Goal: Task Accomplishment & Management: Manage account settings

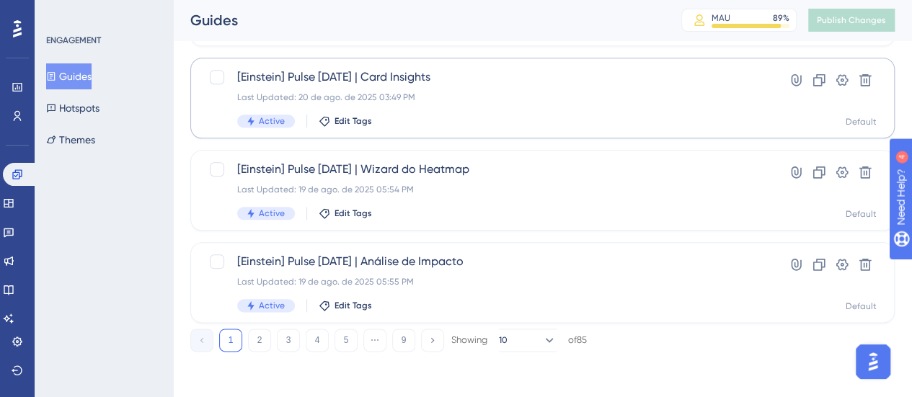
scroll to position [721, 0]
click at [257, 343] on button "2" at bounding box center [259, 340] width 23 height 23
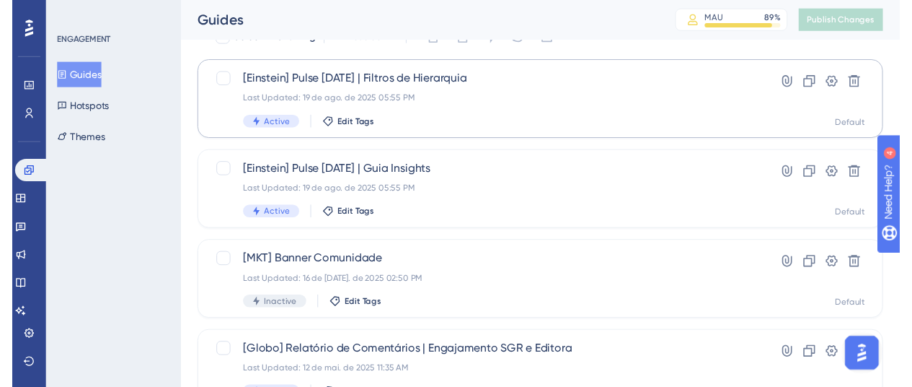
scroll to position [0, 0]
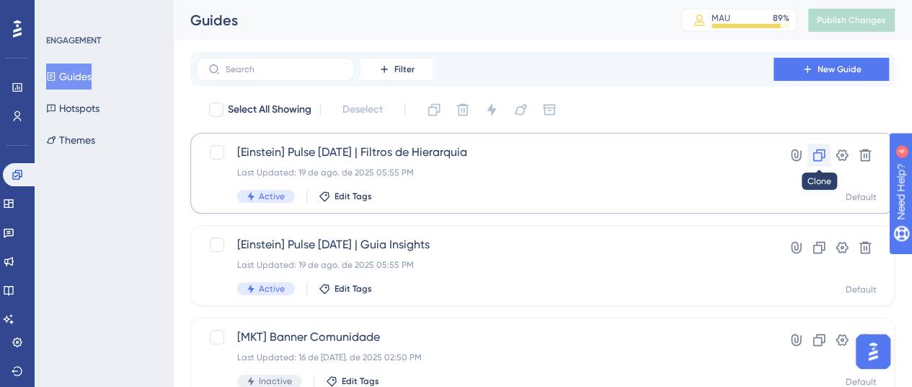
click at [819, 157] on icon at bounding box center [819, 155] width 14 height 14
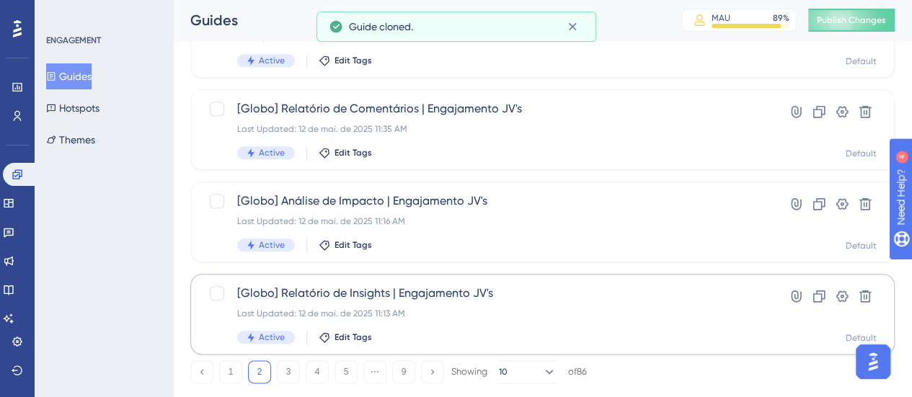
scroll to position [721, 0]
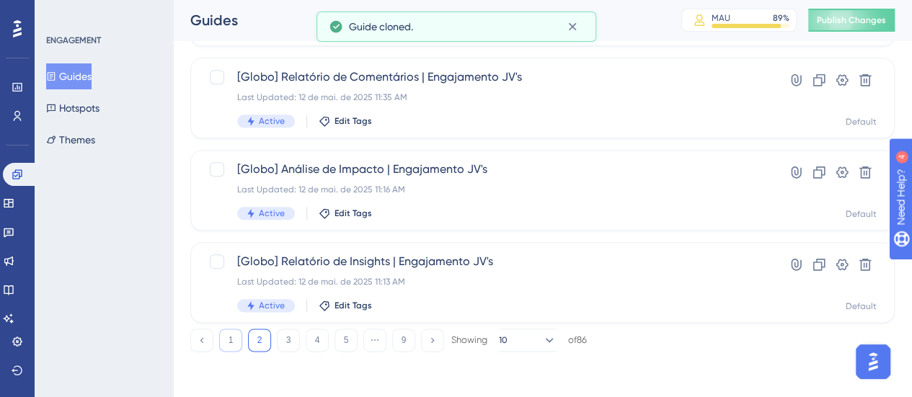
click at [231, 339] on button "1" at bounding box center [230, 340] width 23 height 23
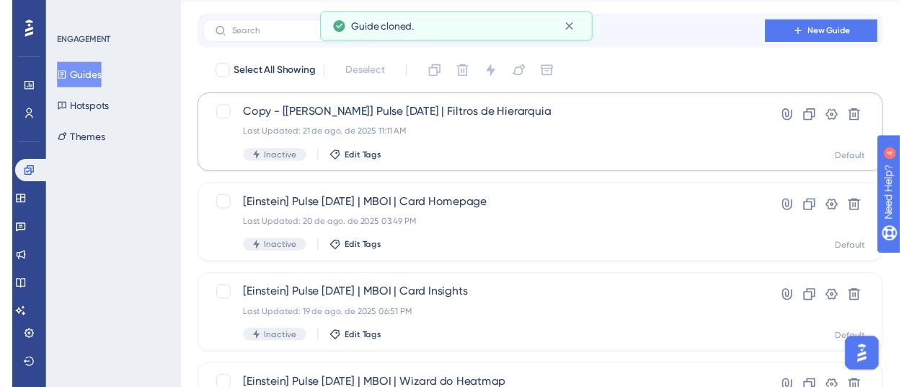
scroll to position [0, 0]
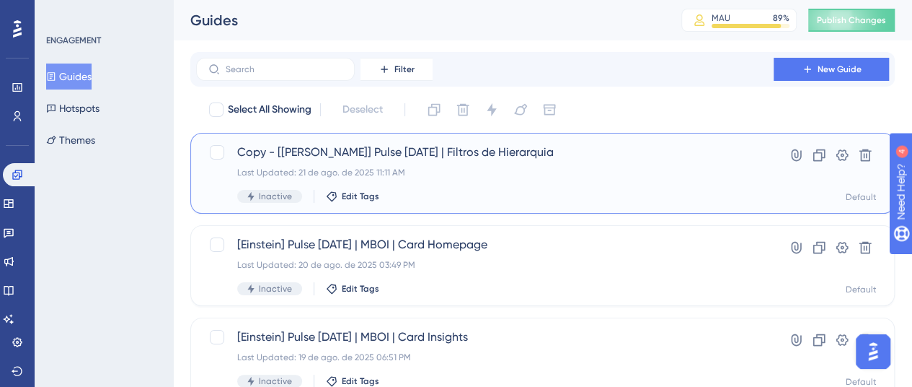
click at [408, 158] on span "Copy - [[PERSON_NAME]] Pulse [DATE] | Filtros de Hierarquia" at bounding box center [485, 152] width 496 height 17
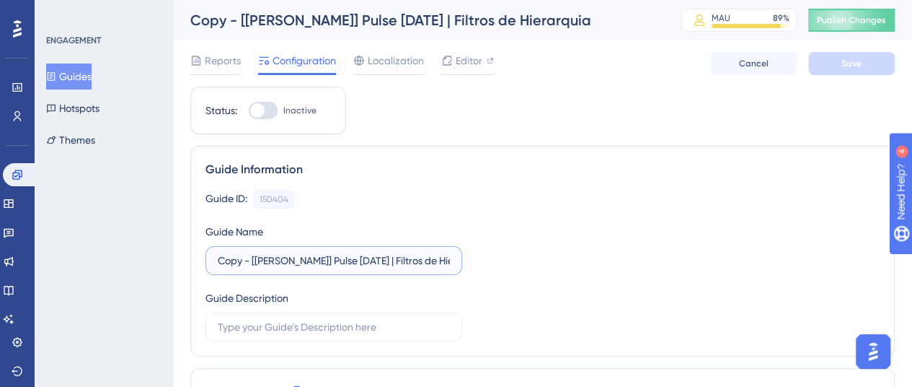
drag, startPoint x: 251, startPoint y: 258, endPoint x: 131, endPoint y: 263, distance: 119.8
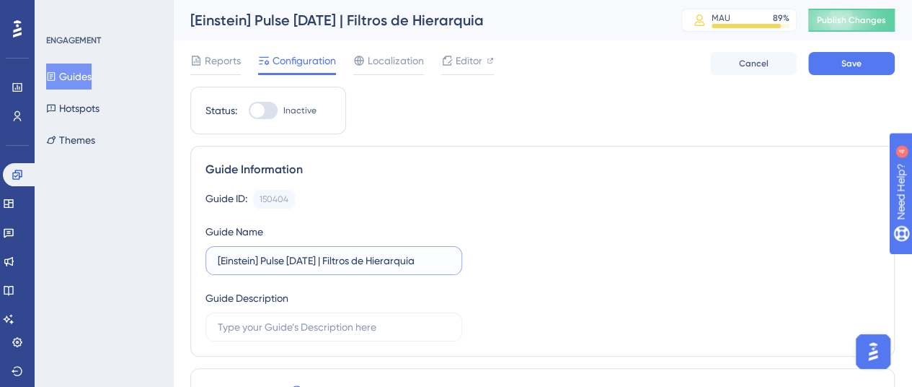
drag, startPoint x: 327, startPoint y: 257, endPoint x: 441, endPoint y: 258, distance: 114.7
click at [440, 261] on input "[Einstein] Pulse [DATE] | Filtros de Hierarquia" at bounding box center [334, 260] width 232 height 16
type input "[Einstein] Pulse [DATE] | NPS Referência Técnica"
click at [863, 70] on button "Save" at bounding box center [852, 63] width 87 height 23
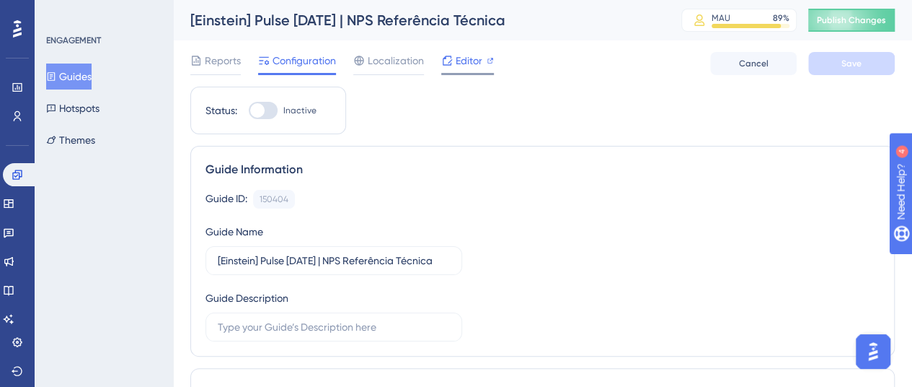
click at [480, 58] on span "Editor" at bounding box center [469, 60] width 27 height 17
